Goal: Task Accomplishment & Management: Complete application form

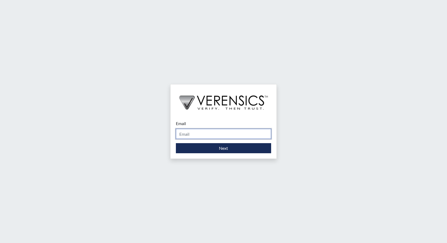
click at [189, 135] on input "Email" at bounding box center [223, 134] width 95 height 10
type input "[PERSON_NAME][EMAIL_ADDRESS][PERSON_NAME][DOMAIN_NAME]"
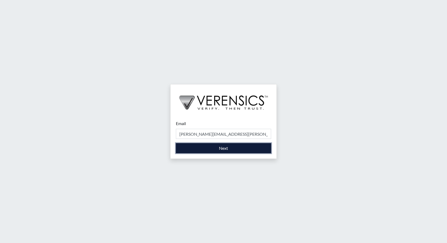
click at [219, 149] on button "Next" at bounding box center [223, 148] width 95 height 10
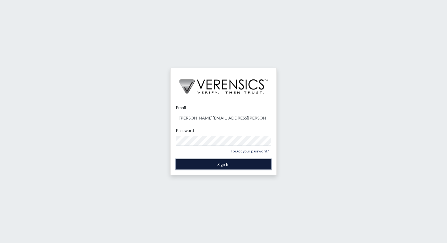
click at [229, 164] on button "Sign In" at bounding box center [223, 165] width 95 height 10
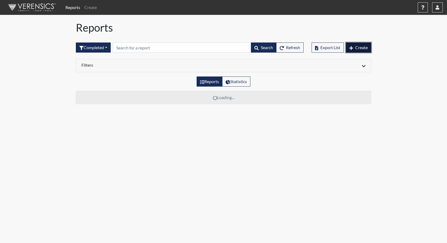
click at [365, 46] on span "Create" at bounding box center [361, 47] width 12 height 5
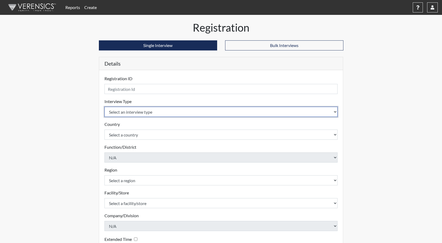
click at [123, 112] on select "Select an interview type Corrections Pre-Employment" at bounding box center [220, 112] width 233 height 10
select select "ff733e93-e1bf-11ea-9c9f-0eff0cf7eb8f"
click at [104, 107] on select "Select an interview type Corrections Pre-Employment" at bounding box center [220, 112] width 233 height 10
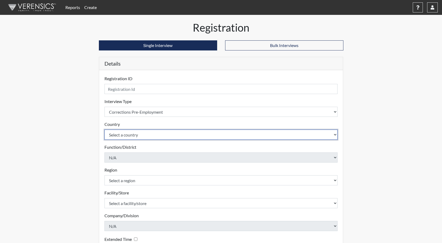
click at [125, 136] on select "Select a country [GEOGRAPHIC_DATA] [GEOGRAPHIC_DATA]" at bounding box center [220, 135] width 233 height 10
select select "united-states-of-[GEOGRAPHIC_DATA]"
click at [104, 130] on select "Select a country [GEOGRAPHIC_DATA] [GEOGRAPHIC_DATA]" at bounding box center [220, 135] width 233 height 10
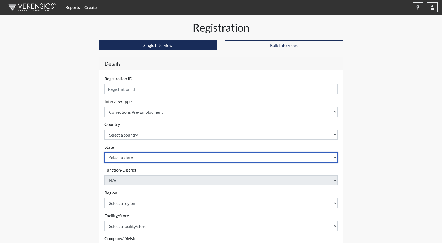
click at [127, 157] on select "Select a state [US_STATE] [US_STATE] [US_STATE] [US_STATE] [US_STATE] [US_STATE…" at bounding box center [220, 158] width 233 height 10
select select "GA"
click at [104, 153] on select "Select a state [US_STATE] [US_STATE] [US_STATE] [US_STATE] [US_STATE] [US_STATE…" at bounding box center [220, 158] width 233 height 10
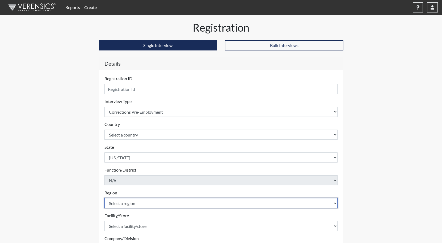
click at [133, 203] on select "Select a region [GEOGRAPHIC_DATA]" at bounding box center [220, 203] width 233 height 10
select select "8bdab1f8-09d2-48bf-ae6d-f2dae3084107"
click at [104, 198] on select "Select a region [GEOGRAPHIC_DATA]" at bounding box center [220, 203] width 233 height 10
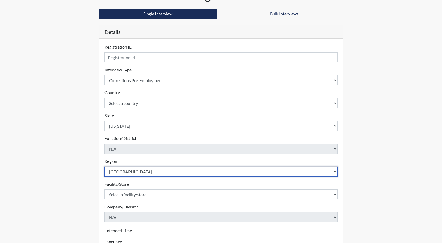
scroll to position [79, 0]
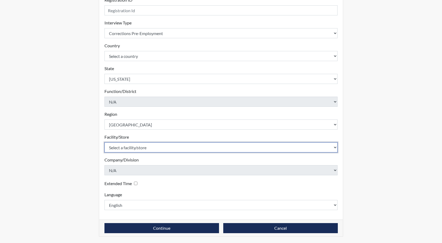
click at [128, 149] on select "Select a facility/store GD&CP SMU*+" at bounding box center [220, 147] width 233 height 10
select select "43ff33d3-b326-4461-b740-f0025afaca61"
click at [104, 142] on select "Select a facility/store GD&CP SMU*+" at bounding box center [220, 147] width 233 height 10
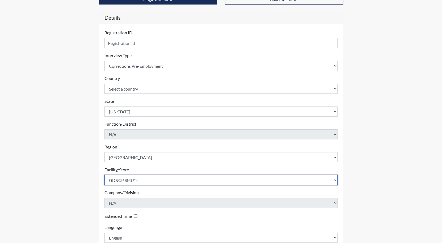
scroll to position [0, 0]
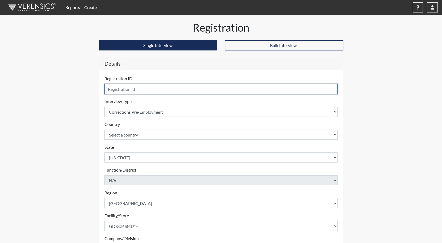
click at [119, 89] on input "text" at bounding box center [220, 89] width 233 height 10
type input "1"
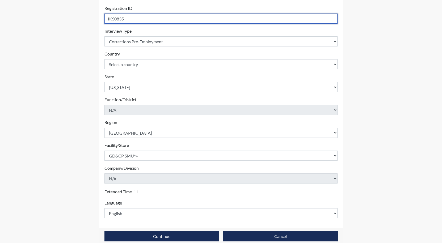
scroll to position [79, 0]
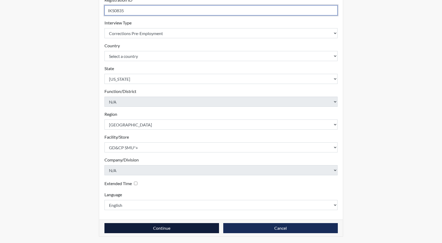
type input "IKS0835"
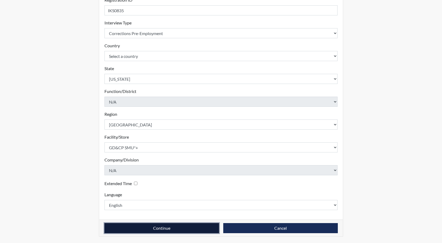
click at [168, 229] on button "Continue" at bounding box center [161, 228] width 115 height 10
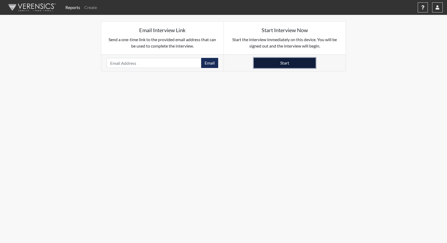
click at [290, 63] on button "Start" at bounding box center [285, 63] width 62 height 10
